Goal: Task Accomplishment & Management: Complete application form

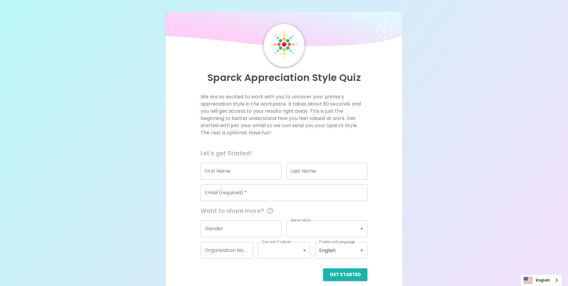
click at [237, 176] on input "First Name" at bounding box center [241, 171] width 81 height 17
type input "[PERSON_NAME]"
type input "[PERSON_NAME][EMAIL_ADDRESS][PERSON_NAME][DOMAIN_NAME]"
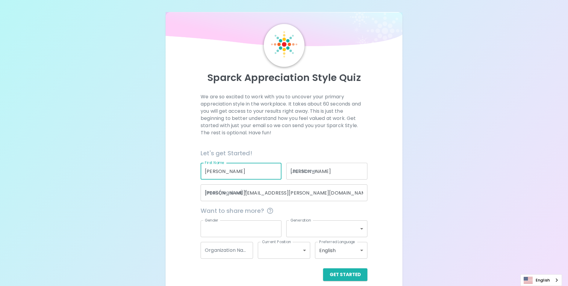
type input "[DEMOGRAPHIC_DATA]"
type input "generation_x"
type input "[GEOGRAPHIC_DATA]"
click at [306, 250] on body "Sparck Appreciation Style Quiz We are so excited to work with you to uncover yo…" at bounding box center [286, 146] width 572 height 292
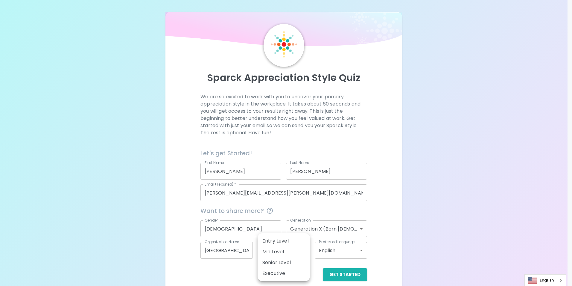
click at [446, 244] on div at bounding box center [286, 143] width 572 height 286
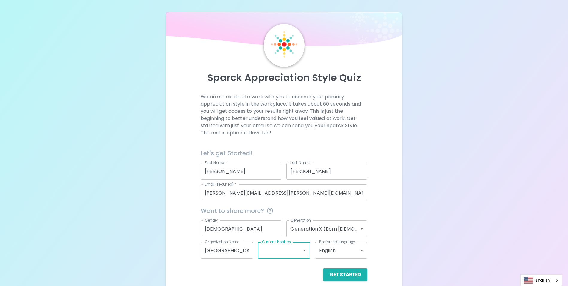
click at [343, 278] on button "Get Started" at bounding box center [345, 274] width 44 height 13
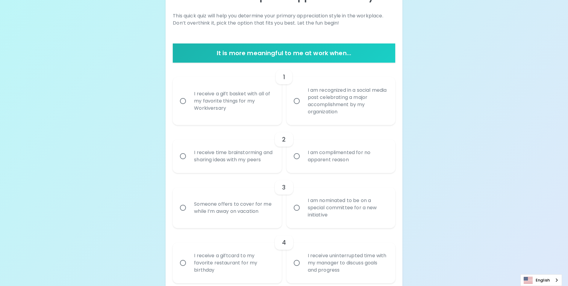
scroll to position [82, 0]
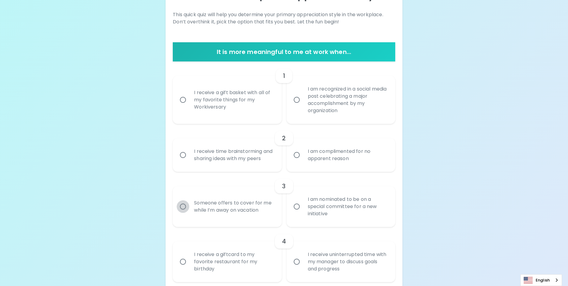
click at [183, 212] on input "Someone offers to cover for me while I’m away on vacation" at bounding box center [183, 206] width 13 height 13
radio input "true"
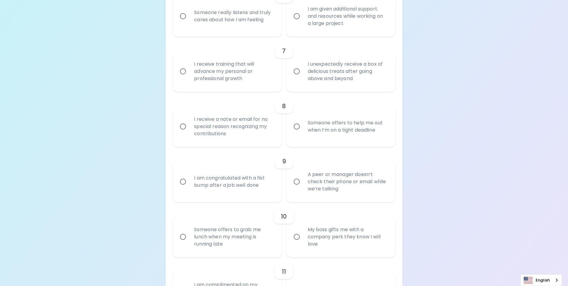
scroll to position [459, 0]
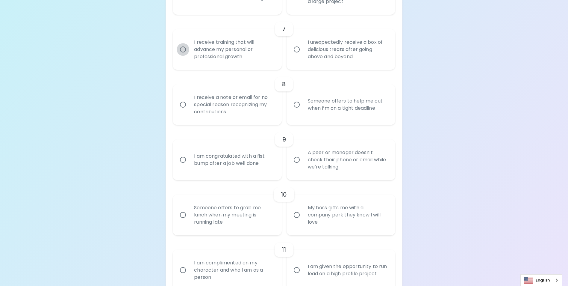
click at [181, 56] on input "I receive training that will advance my personal or professional growth" at bounding box center [183, 49] width 13 height 13
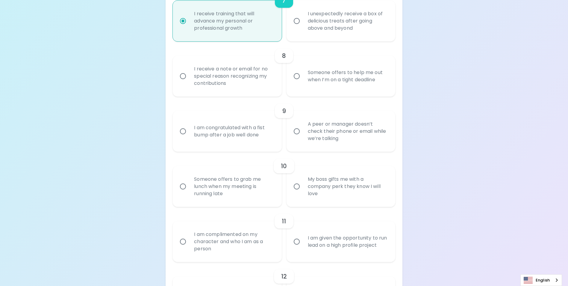
scroll to position [507, 0]
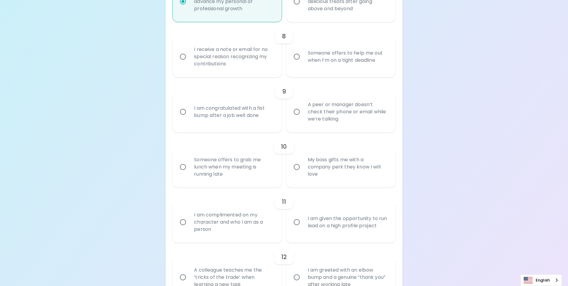
radio input "true"
click at [297, 63] on input "Someone offers to help me out when I’m on a tight deadline" at bounding box center [296, 56] width 13 height 13
radio input "false"
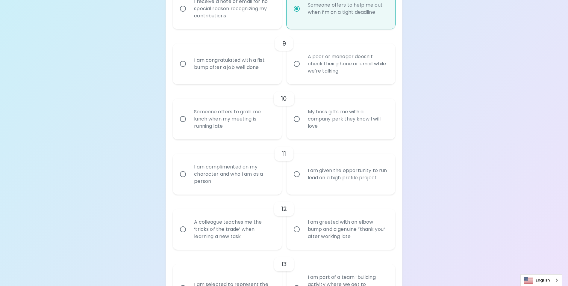
radio input "true"
click at [183, 70] on input "I am congratulated with a fist bump after a job well done" at bounding box center [183, 63] width 13 height 13
radio input "false"
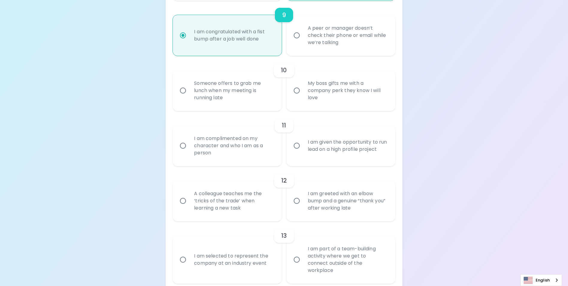
scroll to position [603, 0]
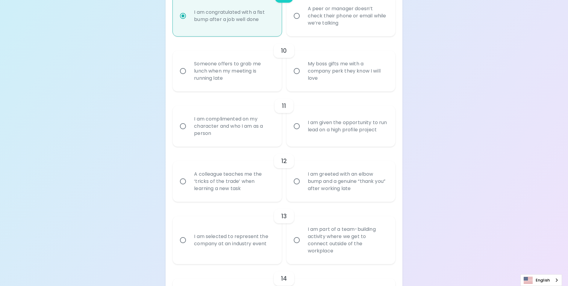
radio input "true"
click at [183, 187] on input "A colleague teaches me the ‘tricks of the trade’ when learning a new task" at bounding box center [183, 181] width 13 height 13
radio input "false"
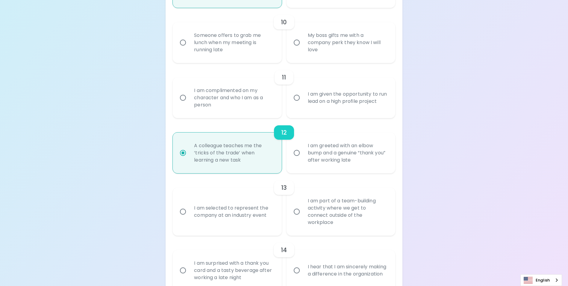
scroll to position [651, 0]
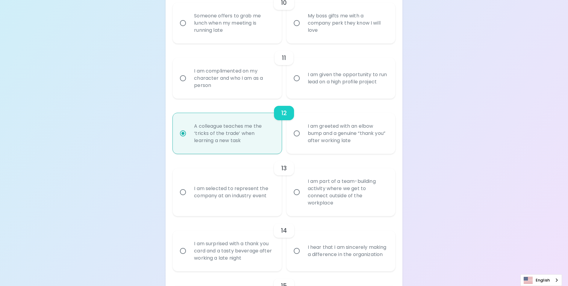
radio input "true"
click at [185, 84] on input "I am complimented on my character and who I am as a person" at bounding box center [183, 78] width 13 height 13
radio input "false"
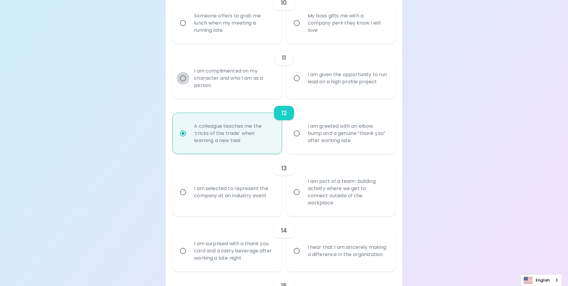
radio input "false"
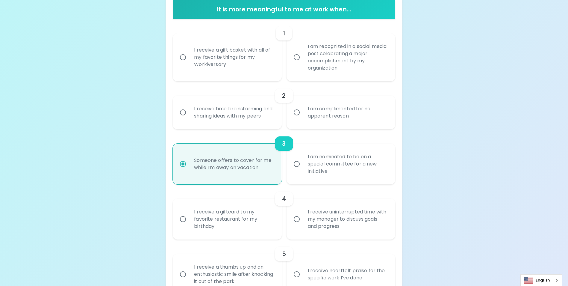
scroll to position [108, 0]
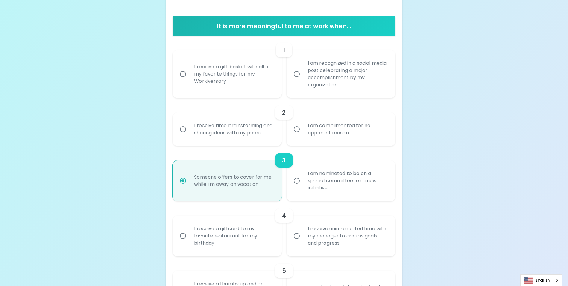
radio input "true"
drag, startPoint x: 566, startPoint y: 71, endPoint x: 567, endPoint y: 77, distance: 5.4
click at [185, 242] on input "I receive a giftcard to my favorite restaurant for my birthday" at bounding box center [183, 235] width 13 height 13
radio input "false"
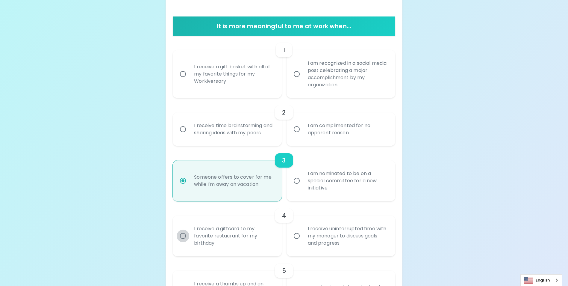
radio input "false"
radio input "true"
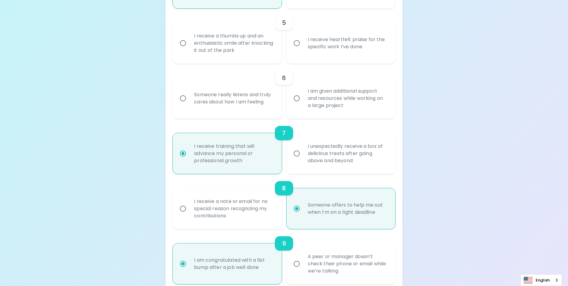
scroll to position [356, 0]
radio input "true"
click at [182, 48] on input "I receive a thumbs up and an enthusiastic smile after knocking it out of the pa…" at bounding box center [183, 42] width 13 height 13
radio input "false"
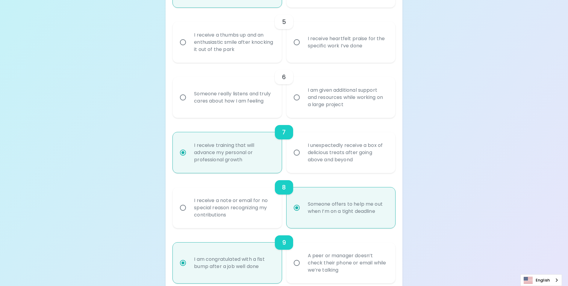
radio input "false"
radio input "true"
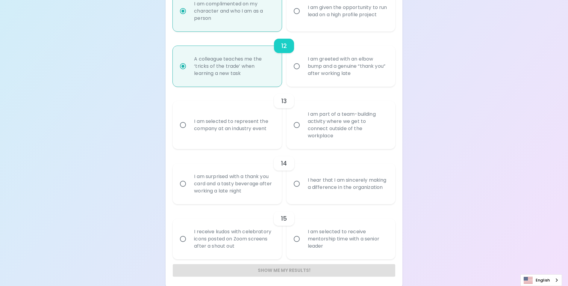
scroll to position [720, 0]
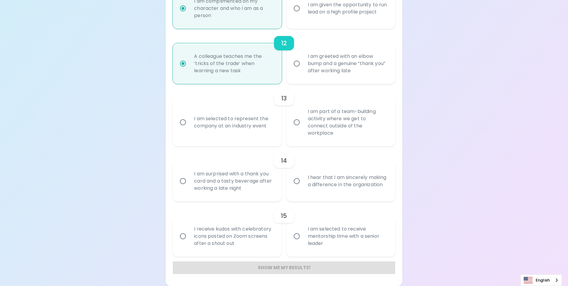
radio input "true"
click at [183, 183] on input "I am surprised with a thank you card and a tasty beverage after working a late …" at bounding box center [183, 180] width 13 height 13
radio input "false"
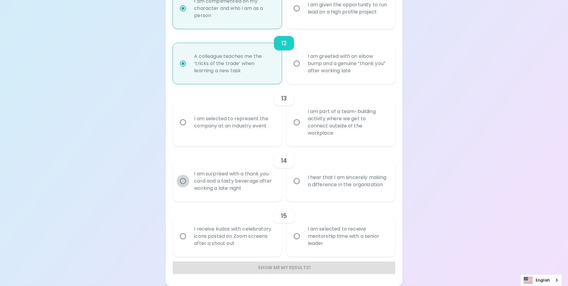
radio input "false"
radio input "true"
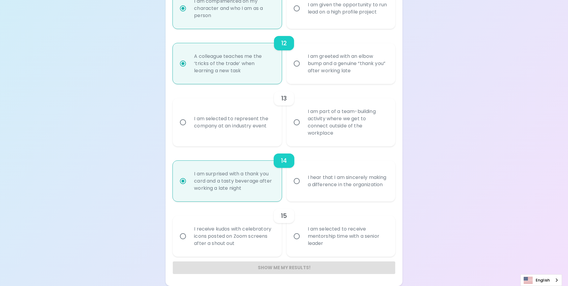
radio input "true"
click at [304, 269] on div "Show me my results!" at bounding box center [284, 267] width 222 height 13
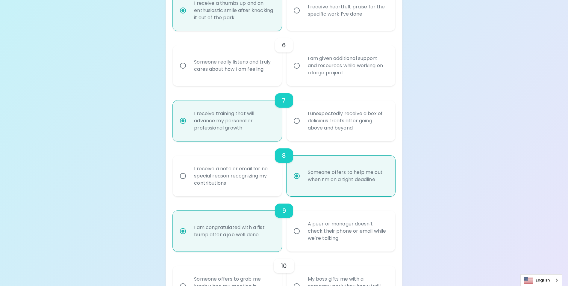
scroll to position [389, 0]
click at [185, 71] on input "Someone really listens and truly cares about how I am feeling" at bounding box center [183, 64] width 13 height 13
radio input "false"
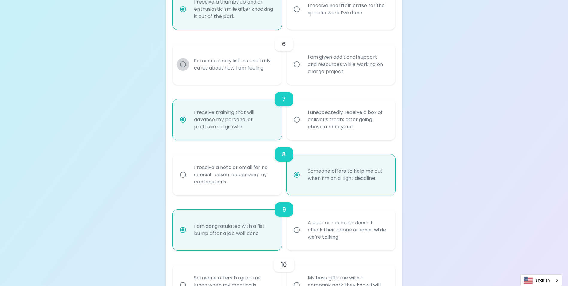
radio input "false"
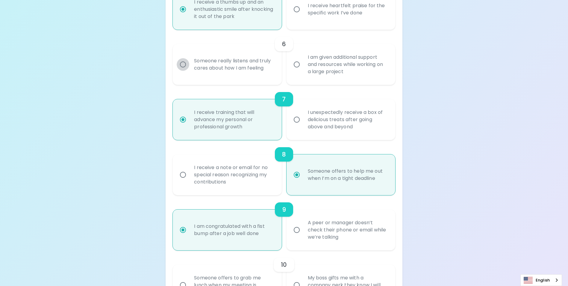
radio input "false"
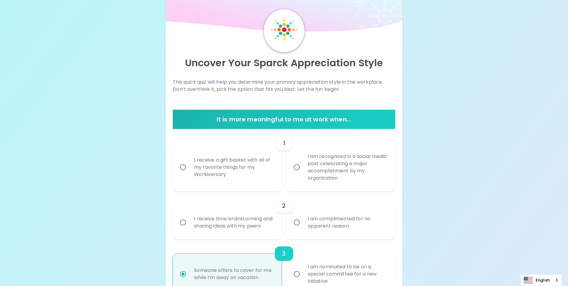
scroll to position [0, 0]
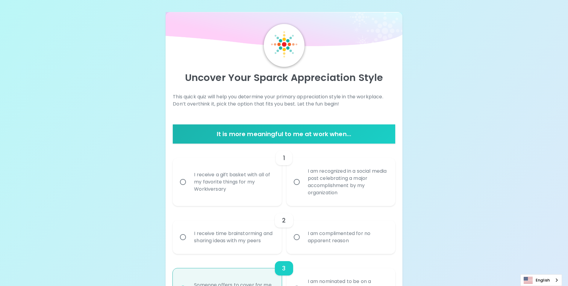
radio input "true"
click at [183, 180] on input "I receive a gift basket with all of my favorite things for my Workiversary" at bounding box center [183, 181] width 13 height 13
radio input "false"
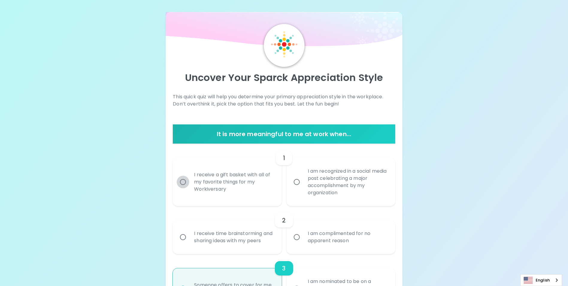
radio input "false"
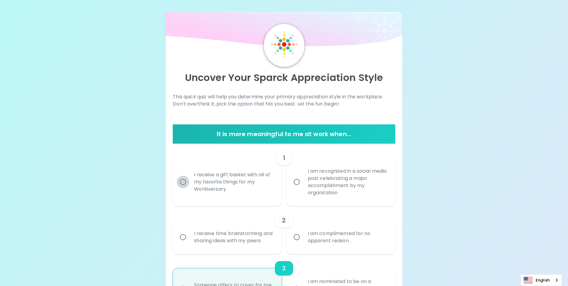
radio input "false"
radio input "true"
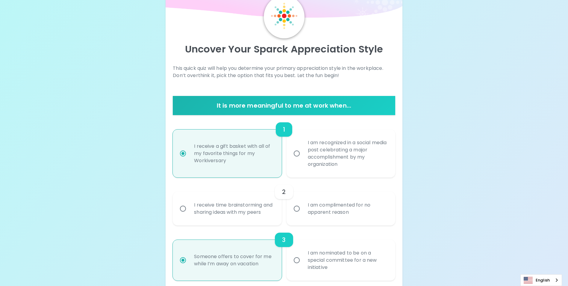
scroll to position [48, 0]
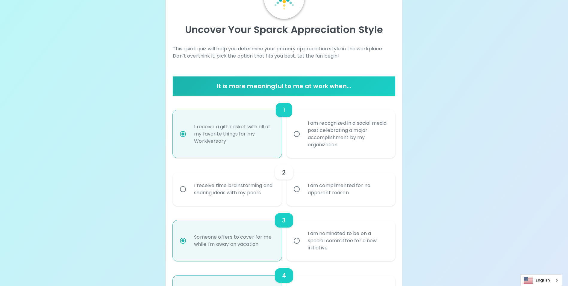
radio input "true"
click at [297, 191] on input "I am complimented for no apparent reason" at bounding box center [296, 189] width 13 height 13
radio input "false"
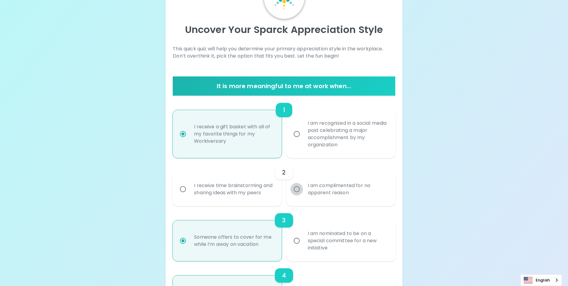
radio input "false"
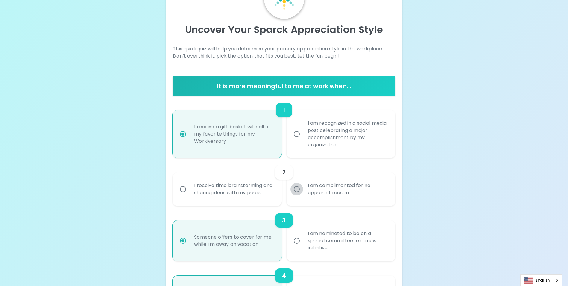
radio input "false"
radio input "true"
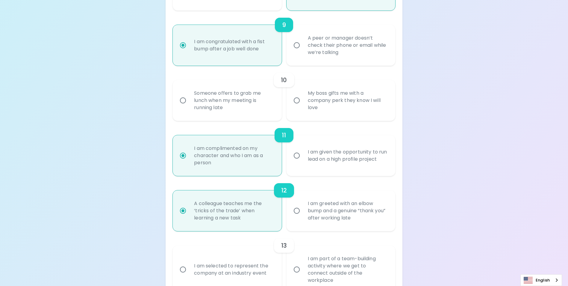
scroll to position [576, 0]
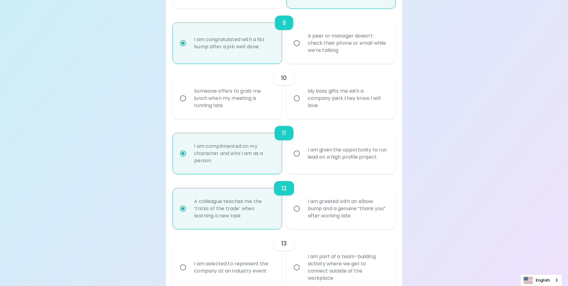
radio input "true"
click at [186, 103] on input "Someone offers to grab me lunch when my meeting is running late" at bounding box center [183, 98] width 13 height 13
radio input "false"
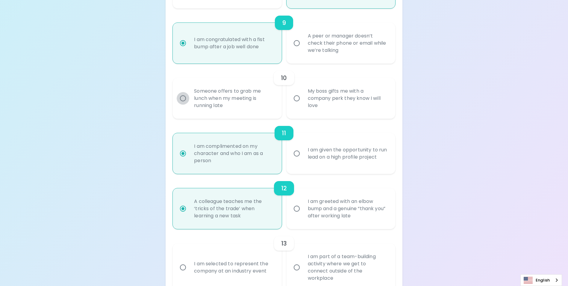
radio input "false"
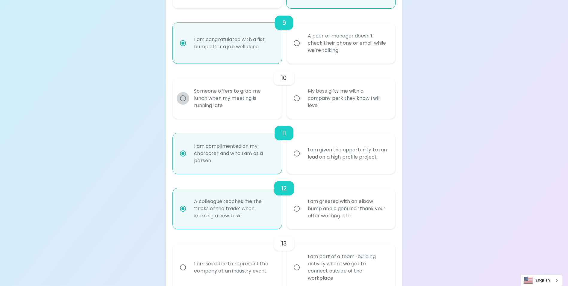
radio input "false"
radio input "true"
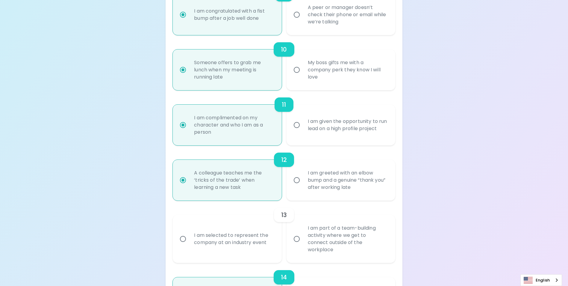
scroll to position [623, 0]
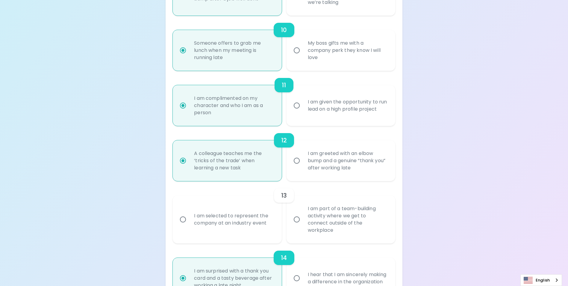
radio input "true"
click at [297, 220] on input "I am part of a team-building activity where we get to connect outside of the wo…" at bounding box center [296, 219] width 13 height 13
radio input "false"
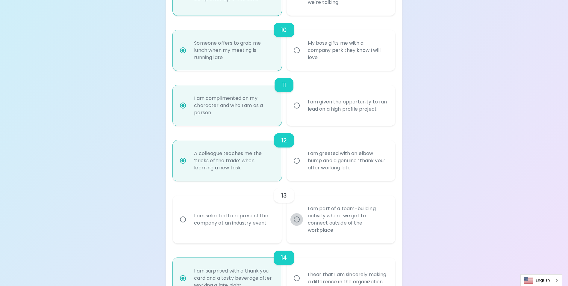
radio input "false"
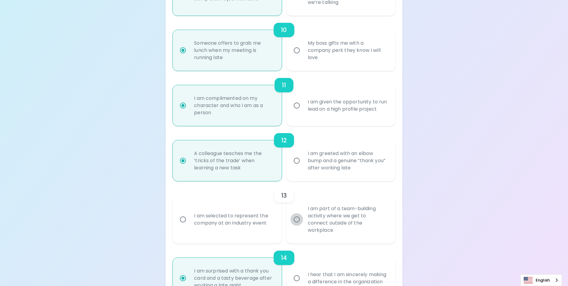
radio input "false"
radio input "true"
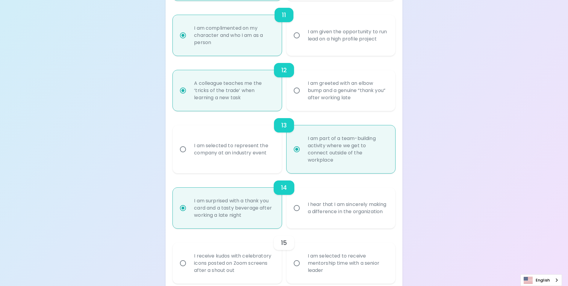
scroll to position [720, 0]
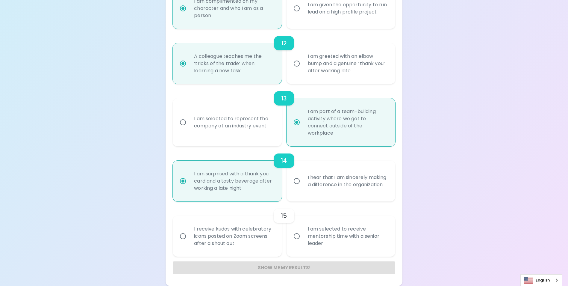
radio input "true"
click at [297, 237] on input "I am selected to receive mentorship time with a senior leader" at bounding box center [296, 236] width 13 height 13
radio input "false"
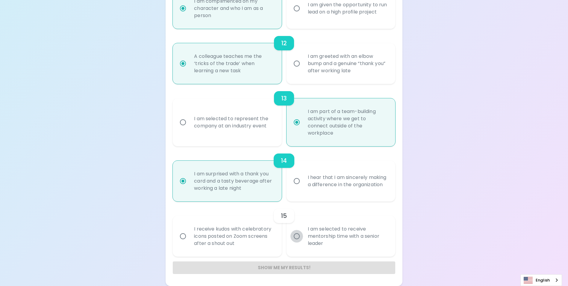
radio input "false"
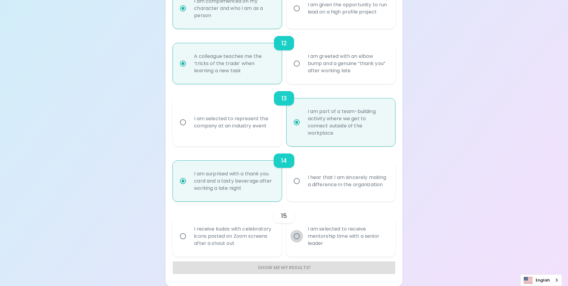
radio input "false"
radio input "true"
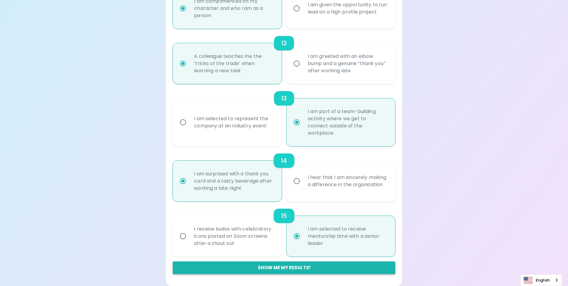
radio input "true"
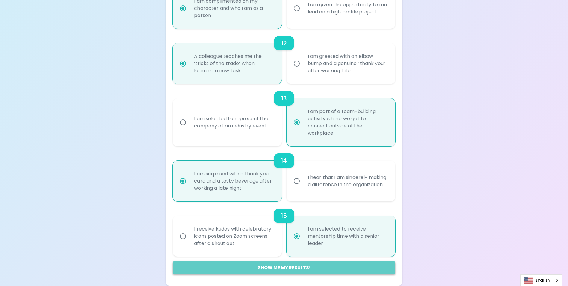
click at [277, 268] on button "Show me my results!" at bounding box center [284, 267] width 222 height 13
radio input "false"
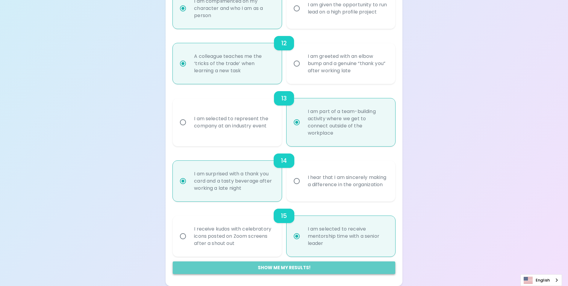
radio input "false"
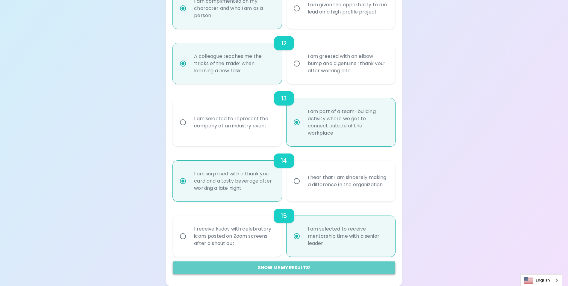
radio input "false"
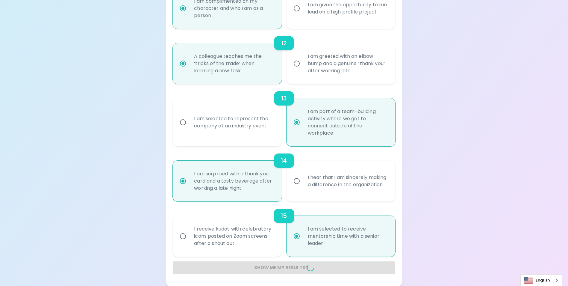
radio input "false"
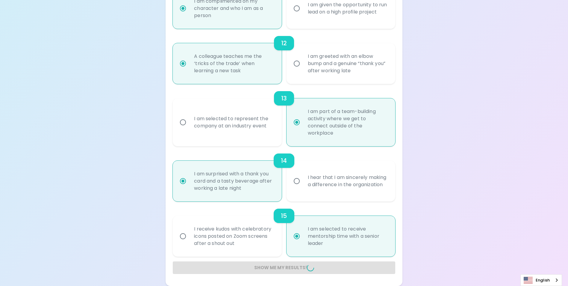
radio input "false"
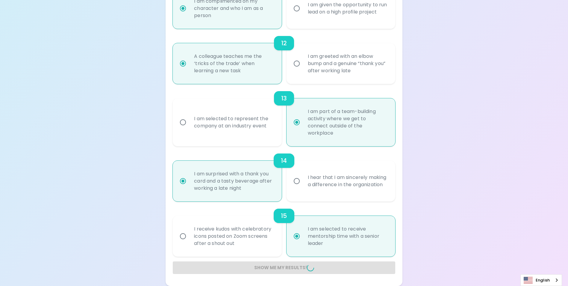
radio input "false"
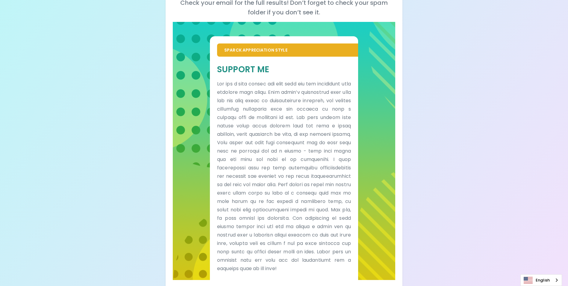
scroll to position [117, 0]
